Goal: Transaction & Acquisition: Subscribe to service/newsletter

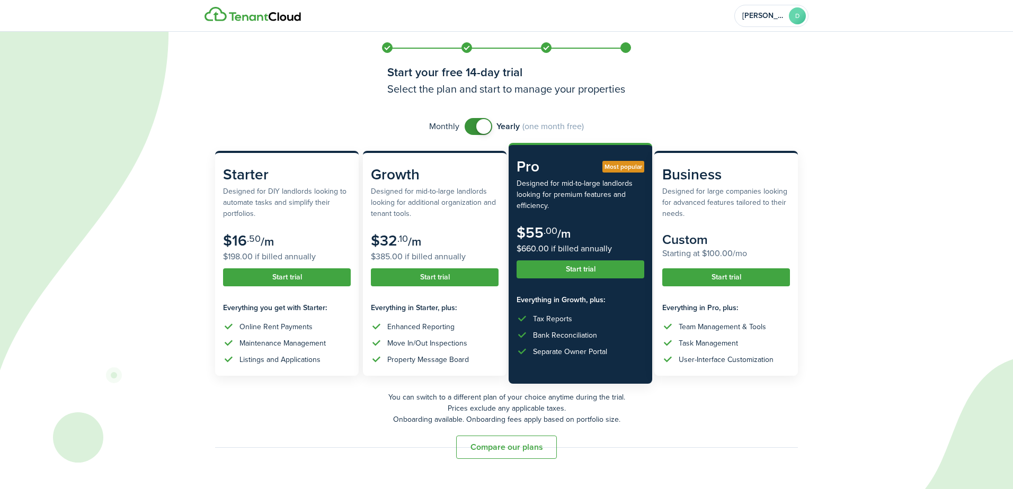
click at [501, 450] on button "Compare our plans" at bounding box center [506, 447] width 101 height 23
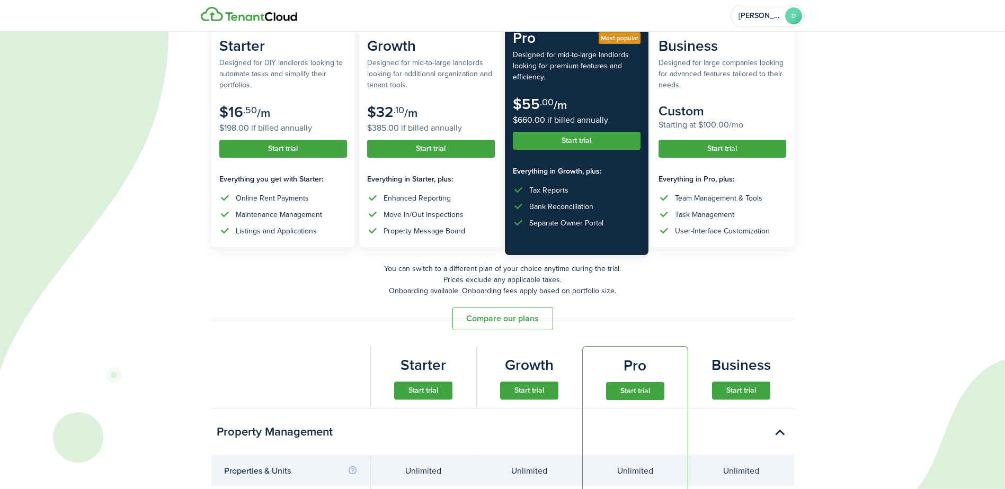
scroll to position [106, 0]
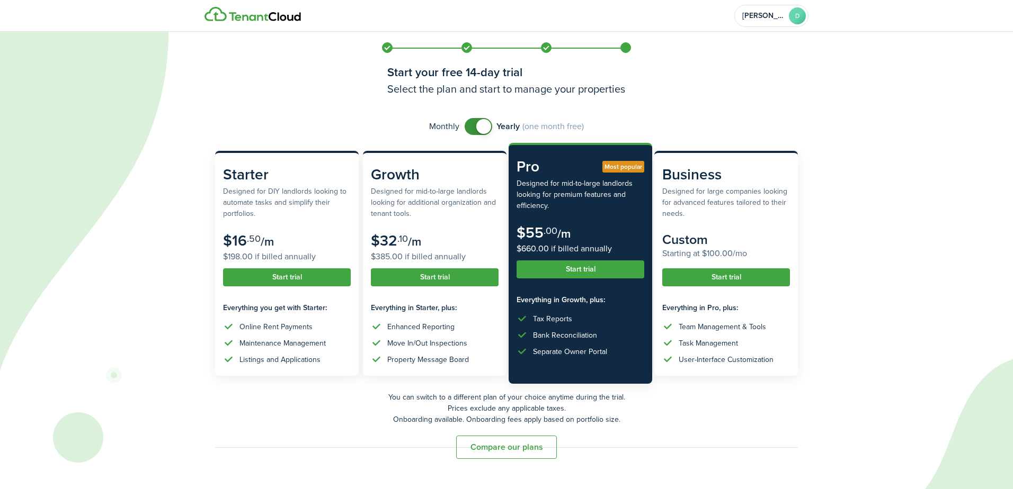
click at [497, 449] on button "Compare our plans" at bounding box center [506, 447] width 101 height 23
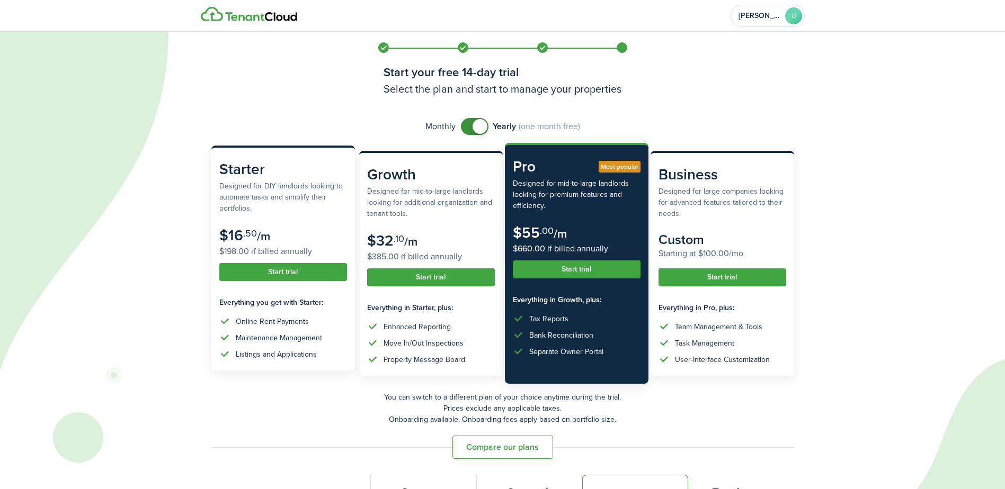
click at [262, 271] on button "Start trial" at bounding box center [283, 272] width 128 height 18
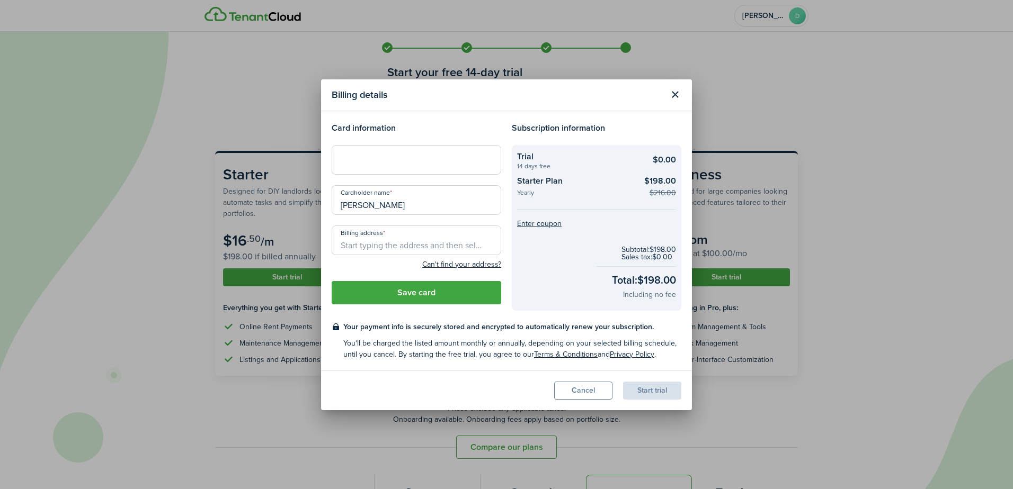
click at [673, 96] on button "Close modal" at bounding box center [675, 95] width 18 height 18
